Goal: Task Accomplishment & Management: Manage account settings

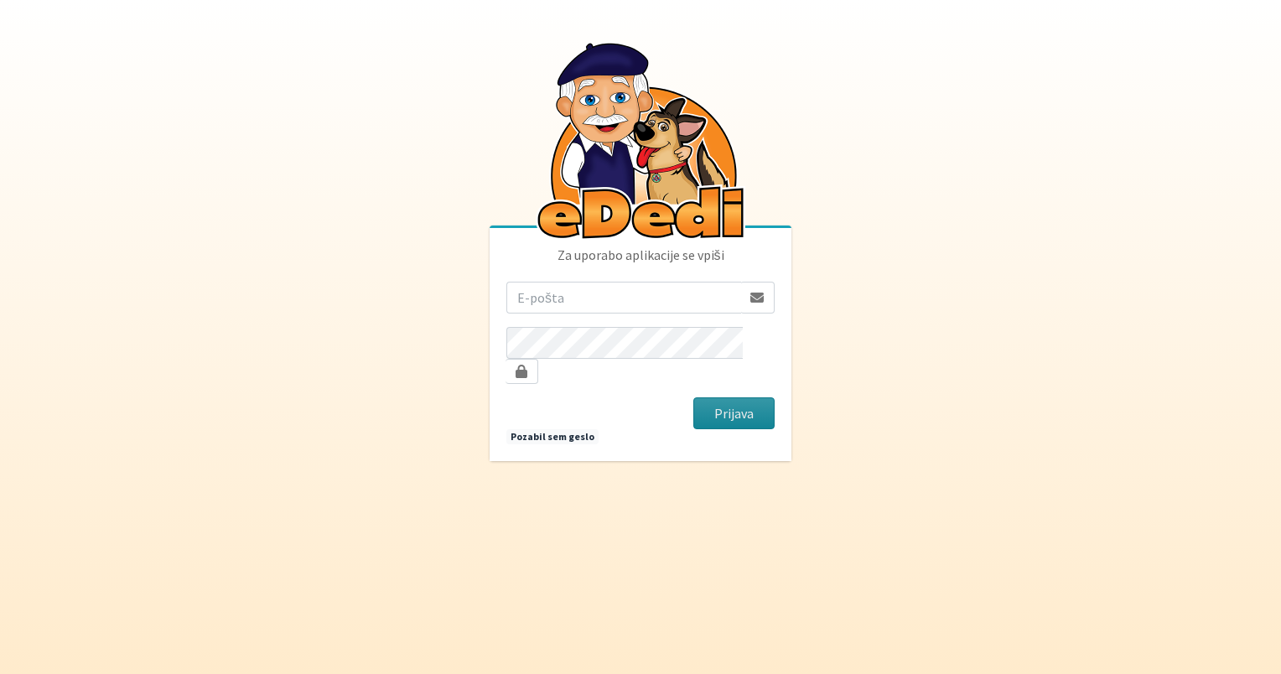
type input "[PERSON_NAME][EMAIL_ADDRESS][DOMAIN_NAME]"
click at [726, 409] on button "Prijava" at bounding box center [733, 413] width 81 height 32
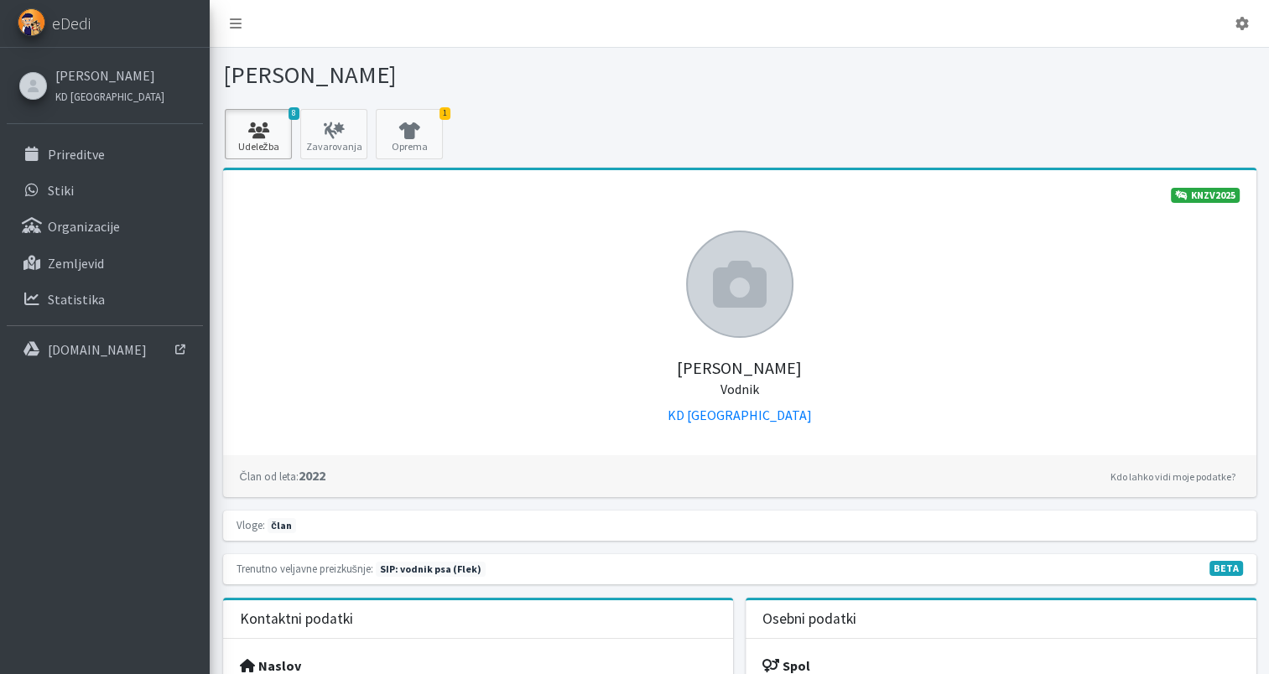
click at [261, 120] on link "8 Udeležba" at bounding box center [258, 134] width 67 height 50
